Goal: Task Accomplishment & Management: Use online tool/utility

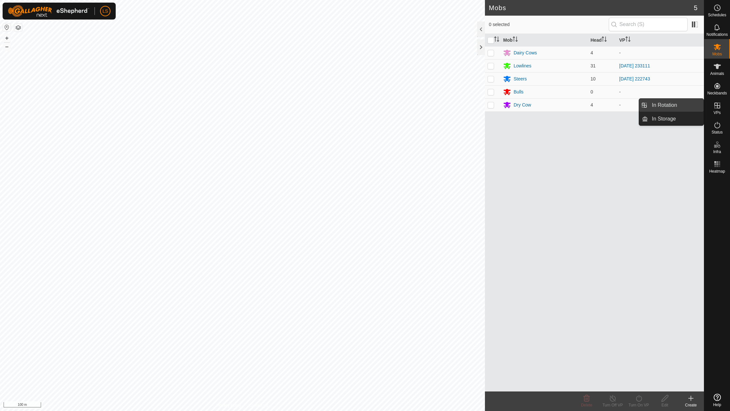
click at [672, 104] on span "In Rotation" at bounding box center [664, 105] width 25 height 8
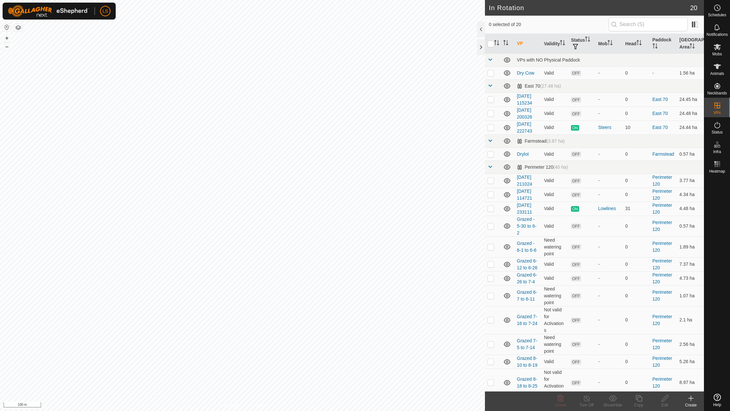
click at [693, 399] on icon at bounding box center [691, 399] width 5 height 0
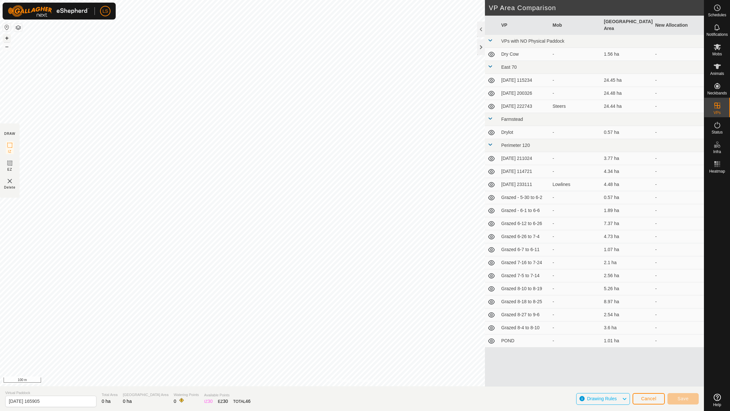
click at [6, 39] on button "+" at bounding box center [7, 38] width 8 height 8
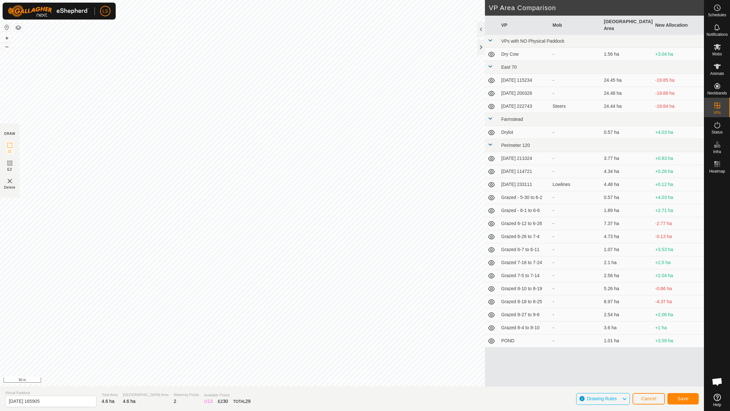
click at [687, 399] on span "Save" at bounding box center [683, 398] width 11 height 5
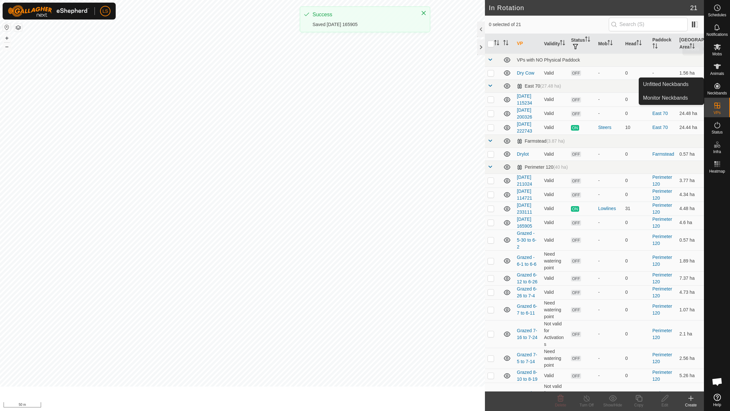
click at [719, 46] on icon at bounding box center [717, 47] width 7 height 6
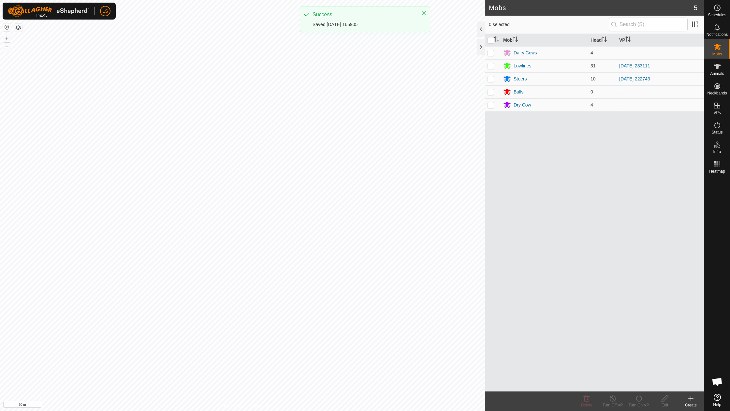
click at [490, 66] on p-checkbox at bounding box center [491, 65] width 7 height 5
checkbox input "true"
click at [639, 397] on icon at bounding box center [639, 399] width 6 height 7
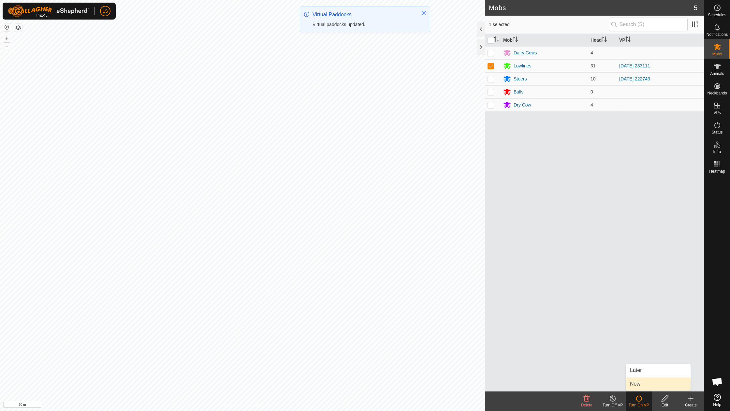
click at [645, 384] on link "Now" at bounding box center [658, 384] width 65 height 13
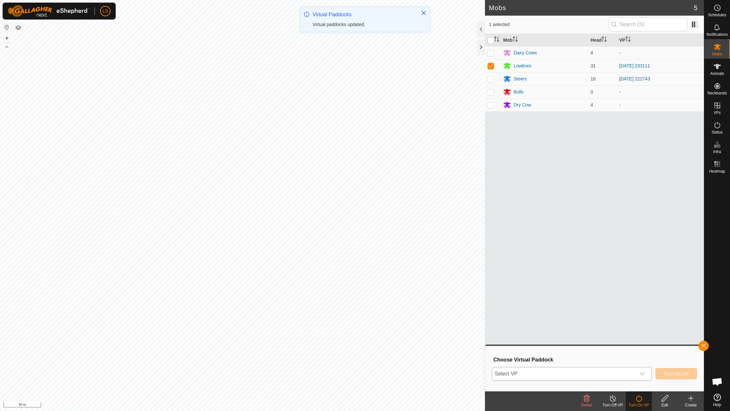
click at [644, 376] on icon "dropdown trigger" at bounding box center [642, 374] width 5 height 5
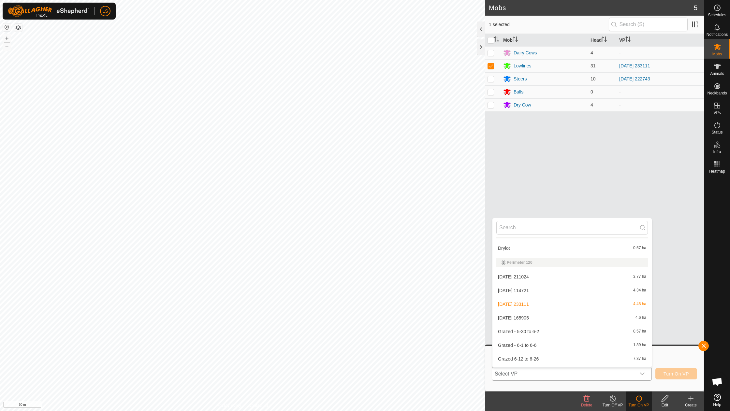
scroll to position [96, 0]
click at [532, 315] on li "[DATE] 165905 4.6 ha" at bounding box center [572, 317] width 159 height 13
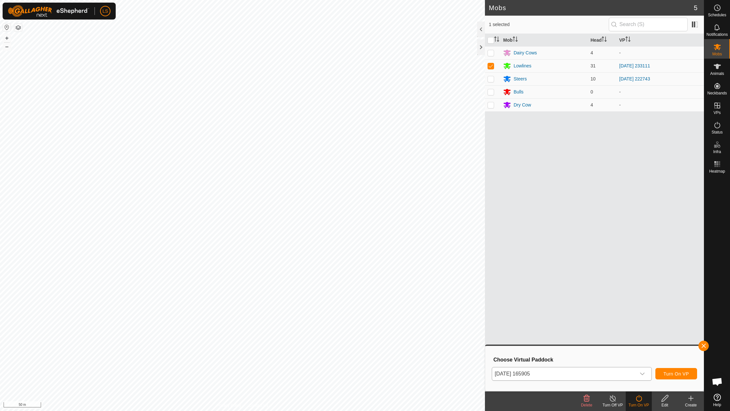
click at [670, 377] on span "Turn On VP" at bounding box center [676, 374] width 25 height 5
